Goal: Task Accomplishment & Management: Manage account settings

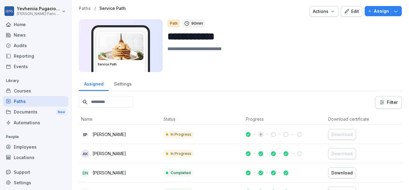
click at [354, 10] on div "Edit" at bounding box center [351, 11] width 15 height 7
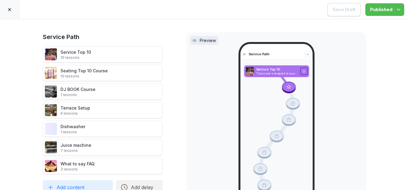
scroll to position [27, 0]
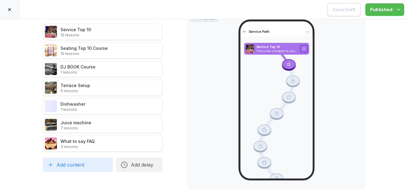
click at [7, 10] on icon at bounding box center [9, 9] width 5 height 5
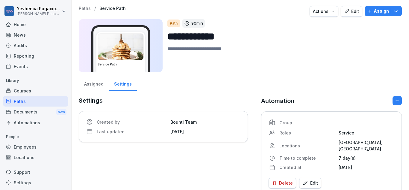
click at [372, 15] on button "Assign" at bounding box center [383, 11] width 37 height 10
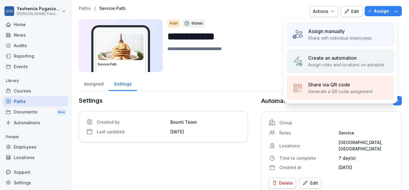
click at [330, 33] on p "Assign manually" at bounding box center [326, 31] width 37 height 7
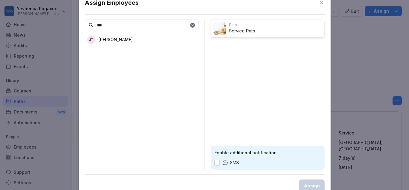
type input "***"
click at [169, 43] on div "[PERSON_NAME]" at bounding box center [142, 39] width 114 height 11
click at [308, 185] on div "Assign" at bounding box center [312, 185] width 16 height 7
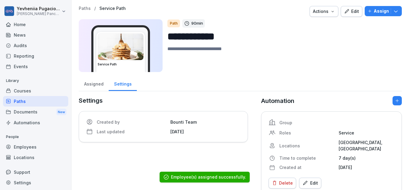
scroll to position [108, 0]
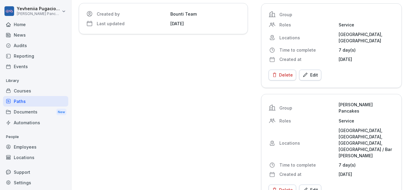
click at [34, 29] on div "Home" at bounding box center [35, 24] width 65 height 10
